Goal: Book appointment/travel/reservation

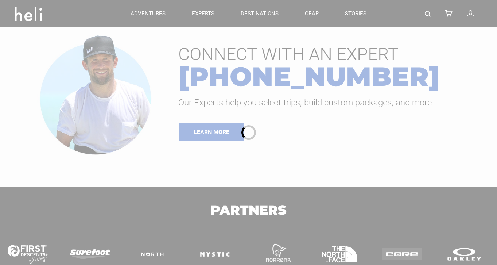
type input "Bike"
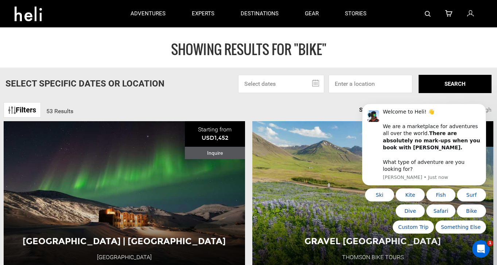
click at [11, 113] on img at bounding box center [11, 109] width 7 height 7
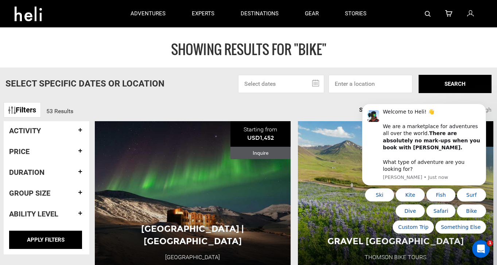
click at [16, 130] on h4 "Activity" at bounding box center [46, 130] width 75 height 8
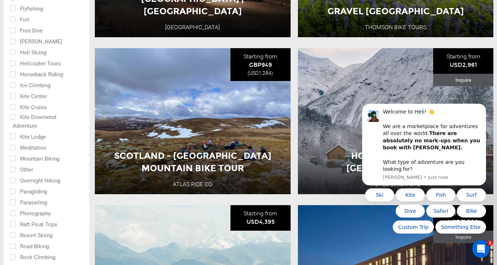
scroll to position [231, 0]
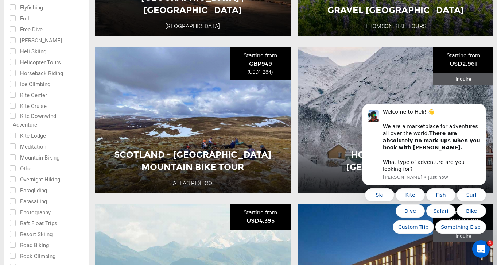
click at [13, 157] on input "checkbox" at bounding box center [41, 156] width 64 height 11
checkbox input "true"
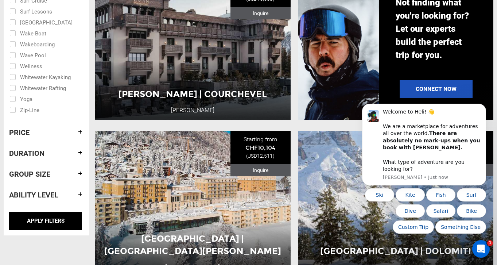
scroll to position [618, 0]
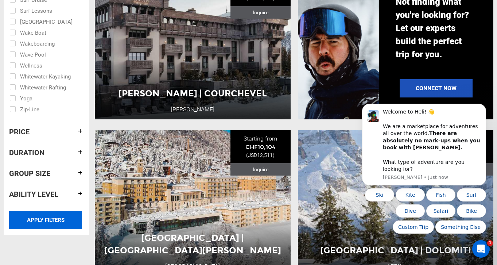
click at [37, 218] on input "APPLY FILTERS" at bounding box center [45, 220] width 73 height 18
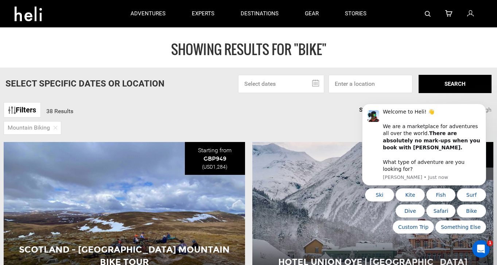
click at [26, 110] on link "Filters" at bounding box center [22, 110] width 37 height 16
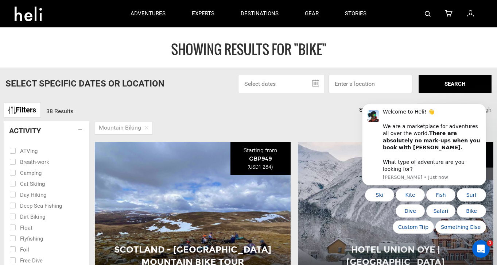
click at [81, 128] on h4 "Activity" at bounding box center [46, 130] width 75 height 8
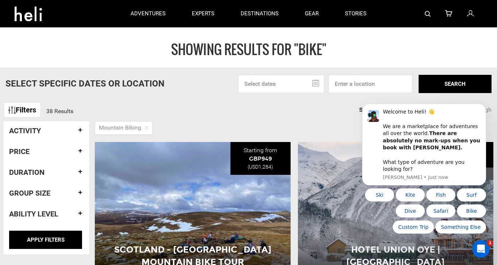
click at [80, 170] on h4 "Duration" at bounding box center [46, 172] width 75 height 8
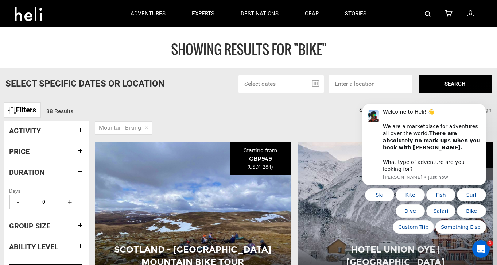
click at [80, 169] on h4 "Duration" at bounding box center [46, 172] width 75 height 8
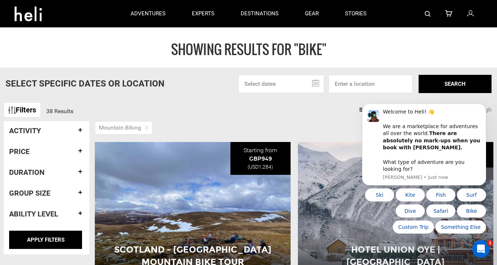
click at [79, 209] on div "Ability Level" at bounding box center [46, 213] width 75 height 19
click at [80, 212] on h4 "Ability Level" at bounding box center [46, 214] width 75 height 8
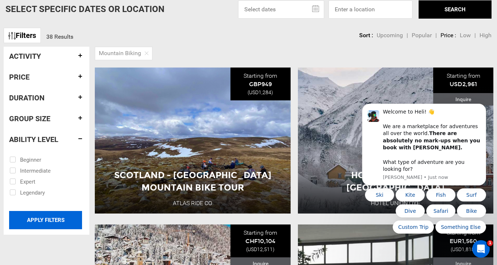
scroll to position [75, 0]
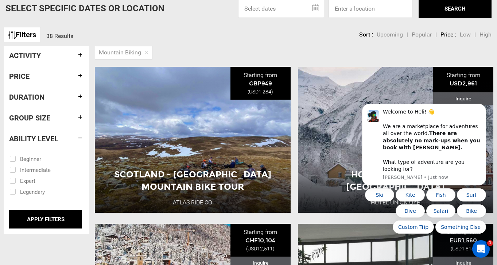
click at [15, 180] on input "checkbox" at bounding box center [41, 180] width 64 height 11
checkbox input "true"
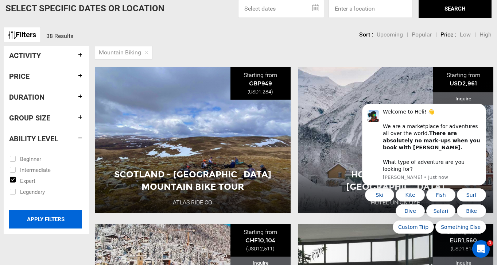
click at [40, 217] on input "APPLY FILTERS" at bounding box center [45, 219] width 73 height 18
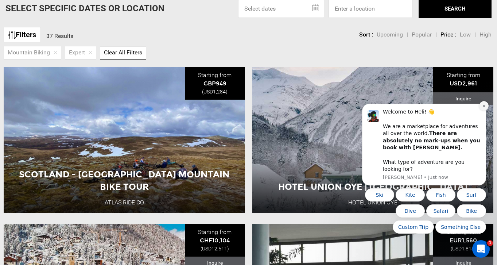
click at [483, 107] on icon "Dismiss notification" at bounding box center [483, 106] width 3 height 3
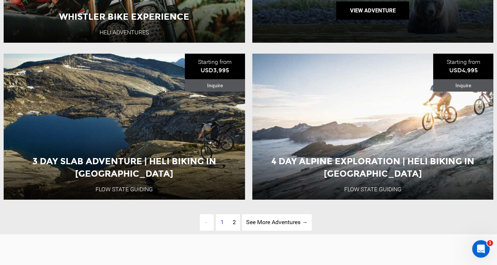
scroll to position [1655, 0]
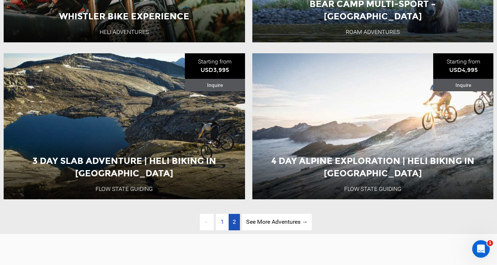
click at [231, 222] on link "page 2" at bounding box center [233, 222] width 11 height 16
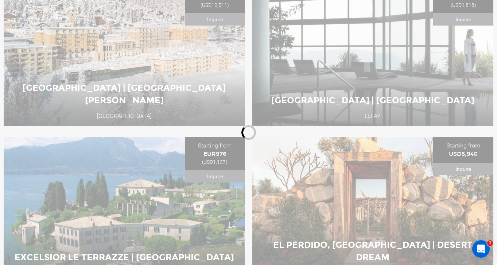
scroll to position [106, 0]
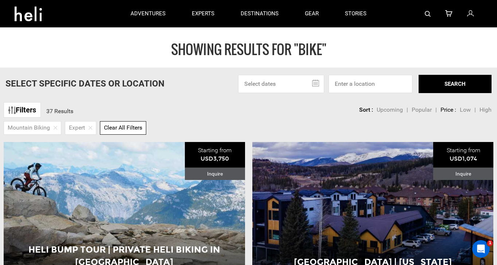
click at [34, 109] on link "Filters" at bounding box center [22, 110] width 37 height 16
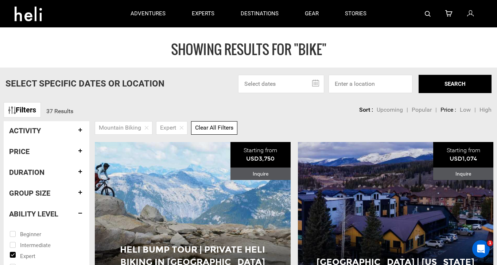
click at [81, 169] on h4 "Duration" at bounding box center [46, 172] width 75 height 8
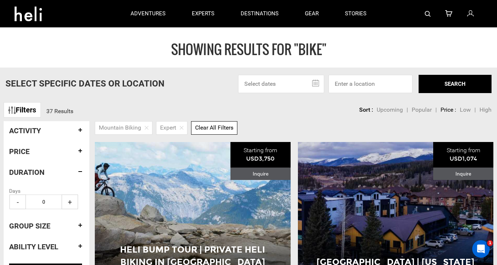
click at [71, 200] on span "+" at bounding box center [70, 201] width 16 height 15
click at [17, 204] on span "-" at bounding box center [17, 201] width 16 height 15
type input "0"
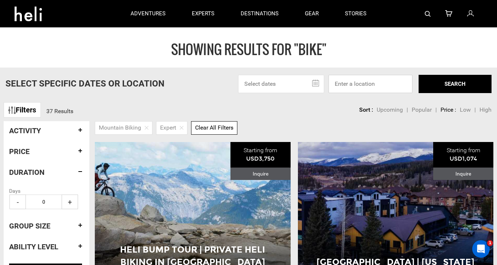
click at [355, 89] on input at bounding box center [370, 84] width 84 height 18
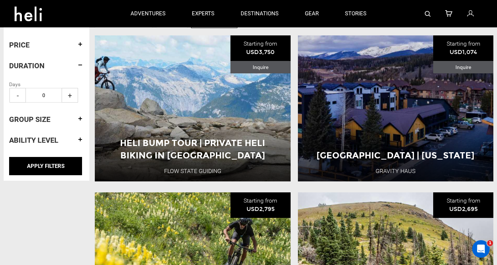
scroll to position [75, 0]
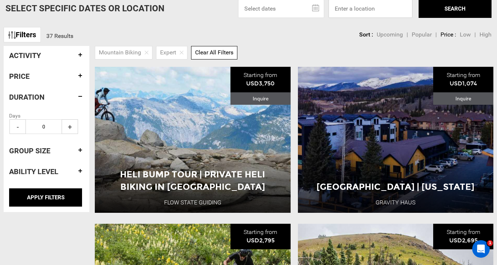
scroll to position [618, 0]
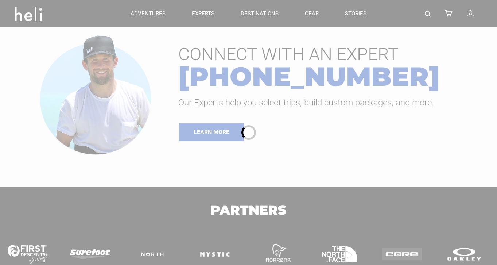
type input "Bike"
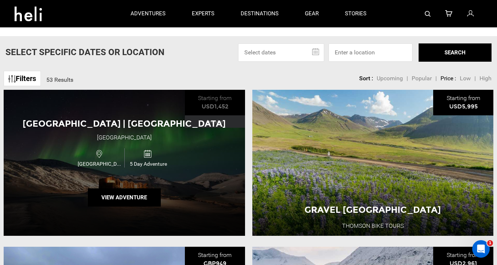
scroll to position [31, 0]
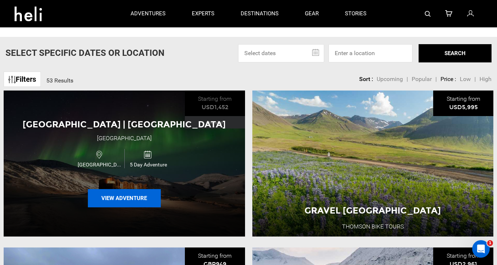
click at [113, 194] on button "View Adventure" at bounding box center [124, 198] width 73 height 18
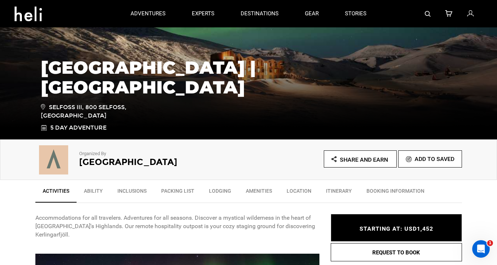
scroll to position [103, 0]
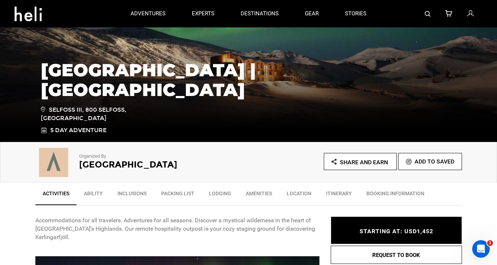
click at [91, 195] on link "Ability" at bounding box center [94, 195] width 34 height 18
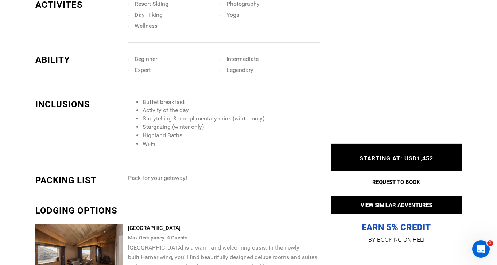
scroll to position [535, 0]
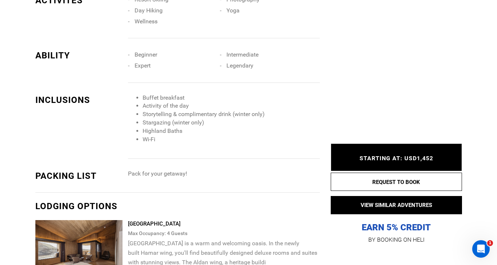
type input "Bike"
